Goal: Information Seeking & Learning: Compare options

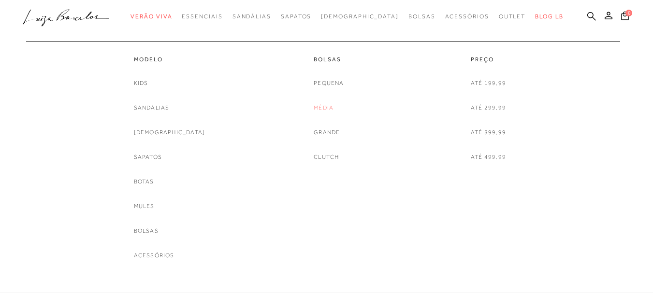
click at [319, 106] on link "Média" at bounding box center [324, 108] width 20 height 10
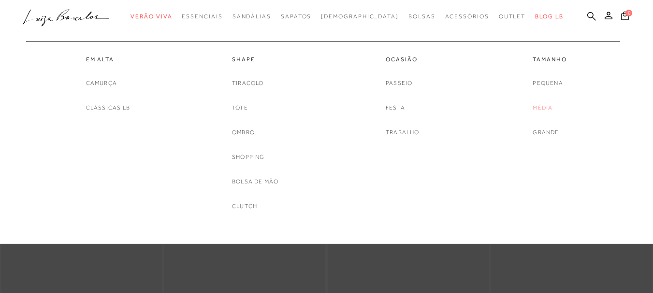
click at [550, 105] on link "Média" at bounding box center [543, 108] width 20 height 10
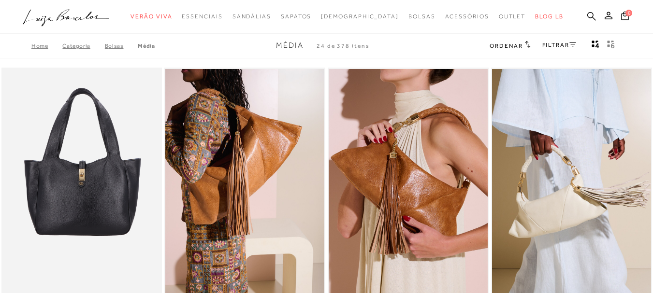
scroll to position [4, 0]
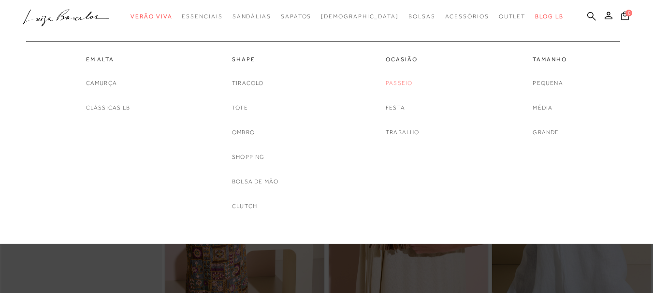
click at [407, 85] on link "Passeio" at bounding box center [399, 83] width 27 height 10
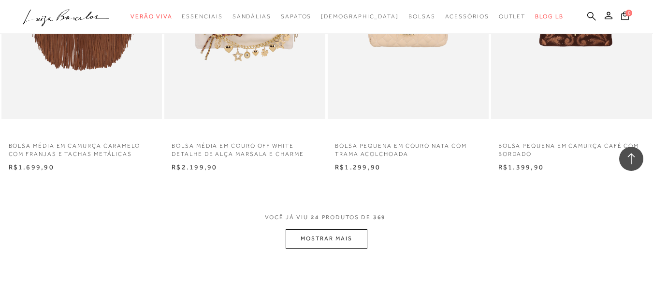
scroll to position [1756, 0]
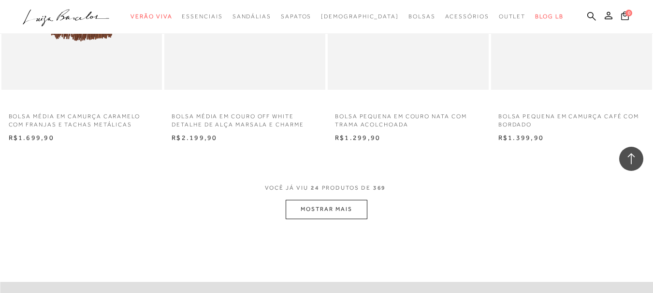
click at [320, 207] on button "MOSTRAR MAIS" at bounding box center [326, 209] width 81 height 19
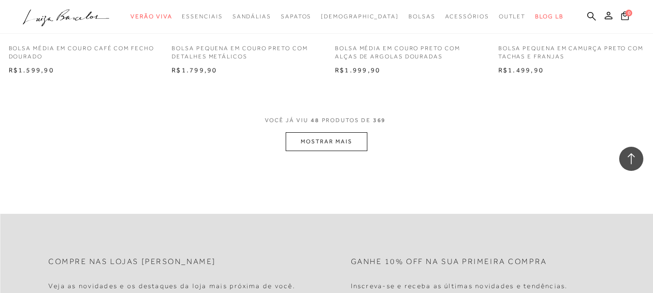
scroll to position [3733, 0]
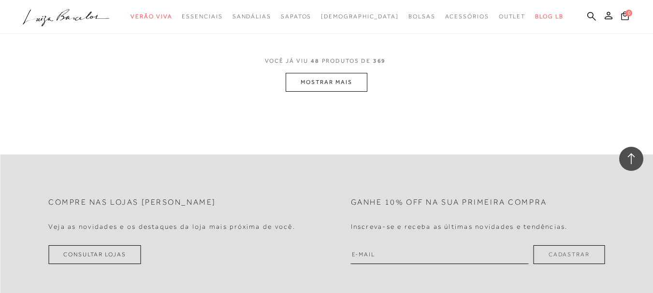
click at [349, 87] on button "MOSTRAR MAIS" at bounding box center [326, 82] width 81 height 19
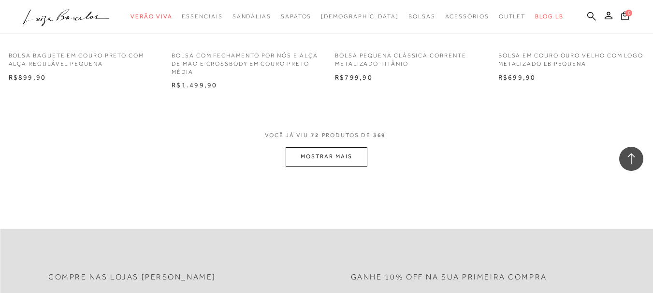
scroll to position [5480, 0]
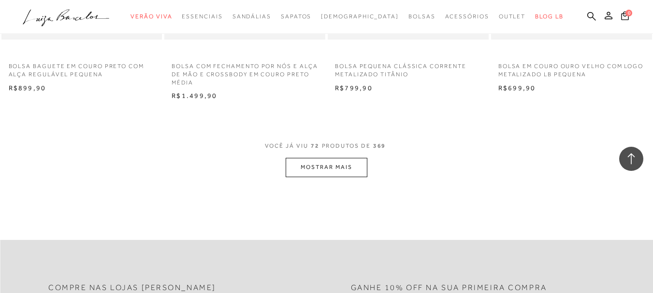
click at [334, 174] on button "MOSTRAR MAIS" at bounding box center [326, 167] width 81 height 19
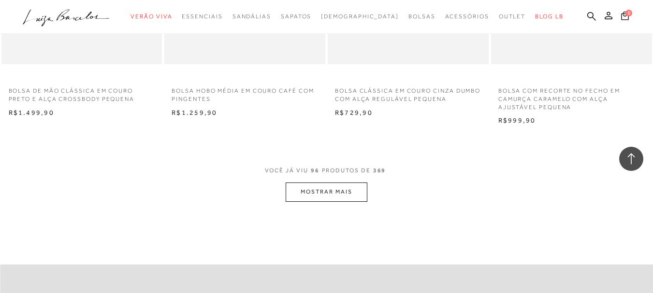
scroll to position [7340, 0]
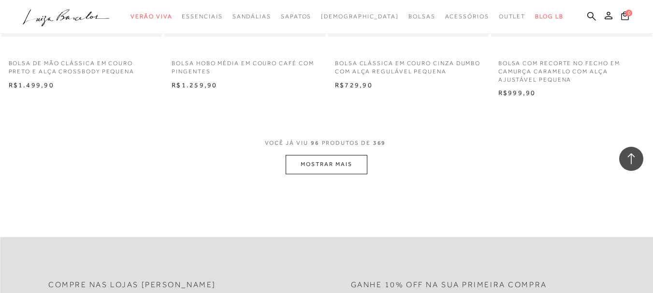
click at [356, 160] on button "MOSTRAR MAIS" at bounding box center [326, 164] width 81 height 19
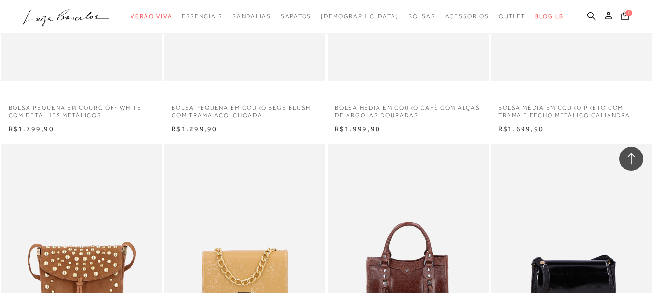
scroll to position [2792, 0]
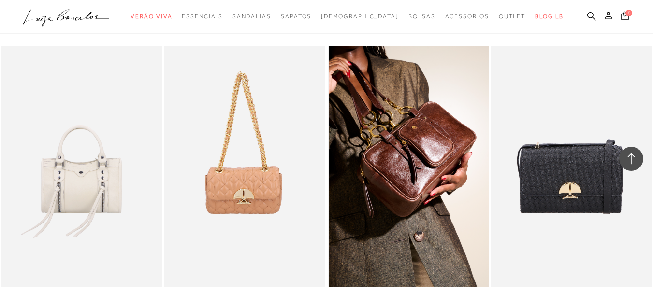
click at [421, 166] on img at bounding box center [409, 166] width 160 height 241
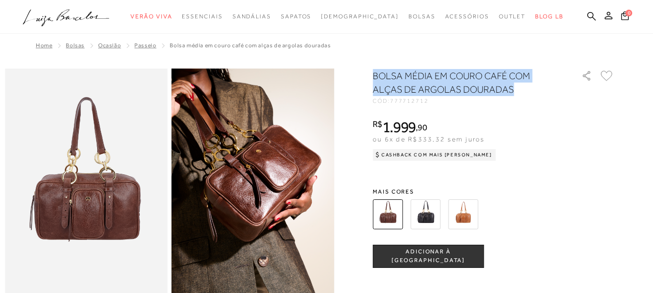
drag, startPoint x: 518, startPoint y: 90, endPoint x: 377, endPoint y: 71, distance: 141.5
click at [377, 71] on h1 "BOLSA MÉDIA EM COURO CAFÉ COM ALÇAS DE ARGOLAS DOURADAS" at bounding box center [463, 82] width 181 height 27
copy h1 "BOLSA MÉDIA EM COURO CAFÉ COM ALÇAS DE ARGOLAS DOURADAS"
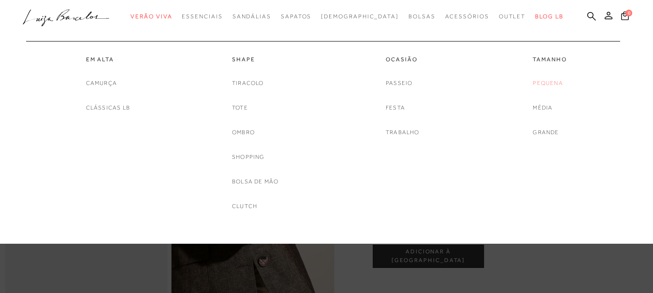
click at [536, 84] on link "Pequena" at bounding box center [548, 83] width 30 height 10
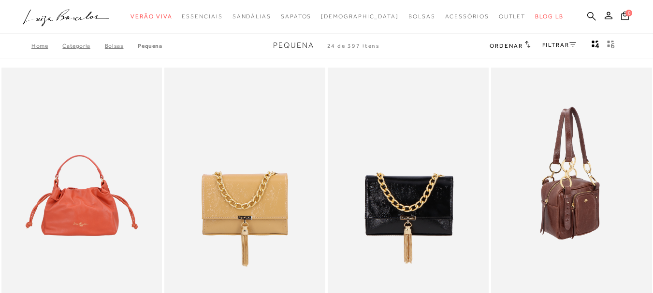
click at [580, 162] on img at bounding box center [572, 188] width 160 height 241
